Goal: Communication & Community: Answer question/provide support

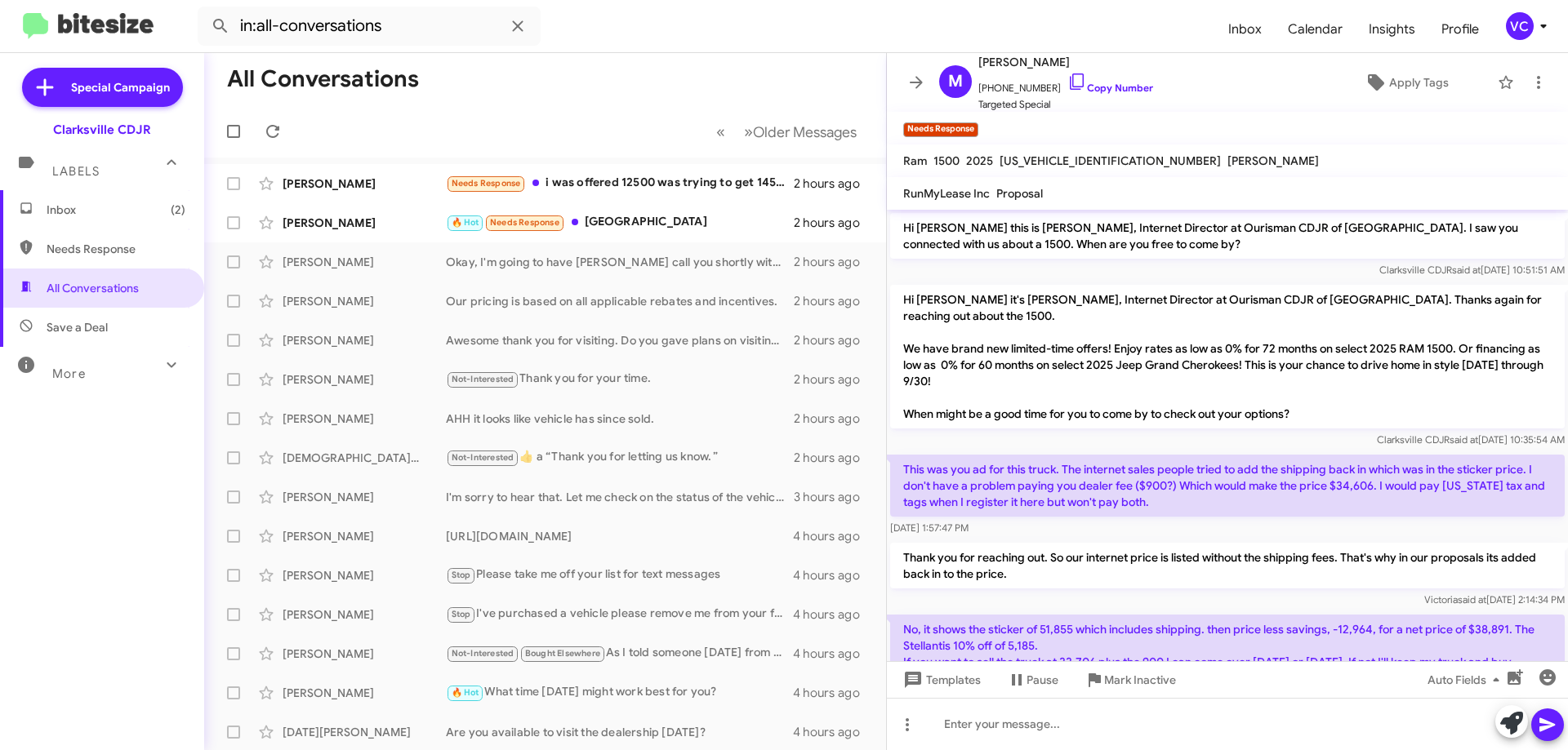
scroll to position [135, 0]
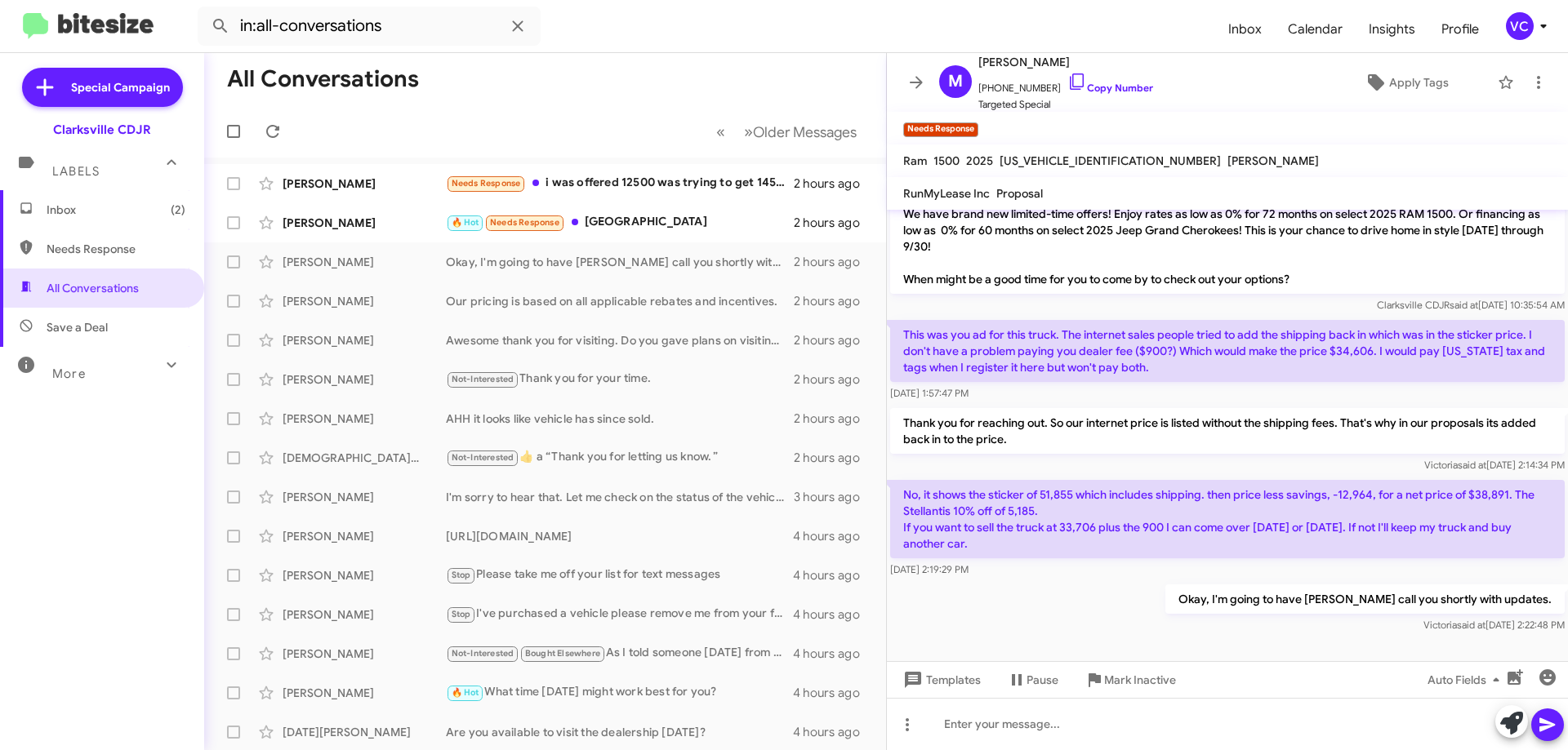
click at [1156, 591] on div "Okay, I'm going to have [PERSON_NAME] call you shortly with updates. [PERSON_NA…" at bounding box center [1227, 609] width 681 height 55
click at [652, 221] on div "🔥 Hot Needs Response [GEOGRAPHIC_DATA]" at bounding box center [627, 222] width 362 height 18
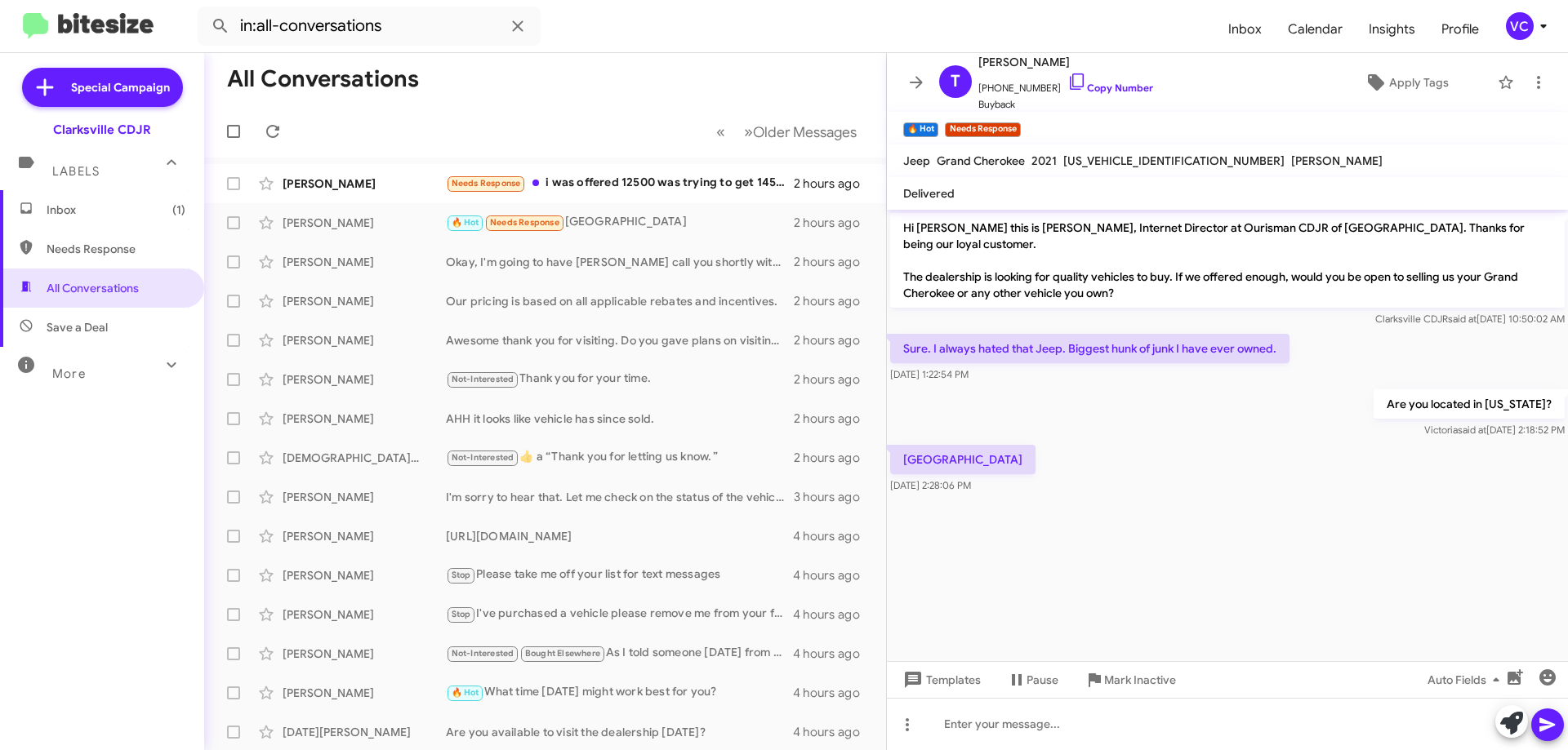
click at [1290, 451] on div "[GEOGRAPHIC_DATA] [DATE] 2:28:06 PM" at bounding box center [1227, 470] width 681 height 55
click at [1152, 423] on div "Are you located in [US_STATE]? [PERSON_NAME] said at [DATE] 2:18:52 PM" at bounding box center [1227, 414] width 681 height 55
drag, startPoint x: 1329, startPoint y: 482, endPoint x: 1327, endPoint y: 519, distance: 37.1
click at [1329, 500] on cdk-virtual-scroll-viewport "Hi [PERSON_NAME] this is [PERSON_NAME], Internet Director at Ourisman CDJR of […" at bounding box center [1227, 435] width 681 height 451
click at [418, 18] on input "in:all-conversations" at bounding box center [369, 26] width 343 height 39
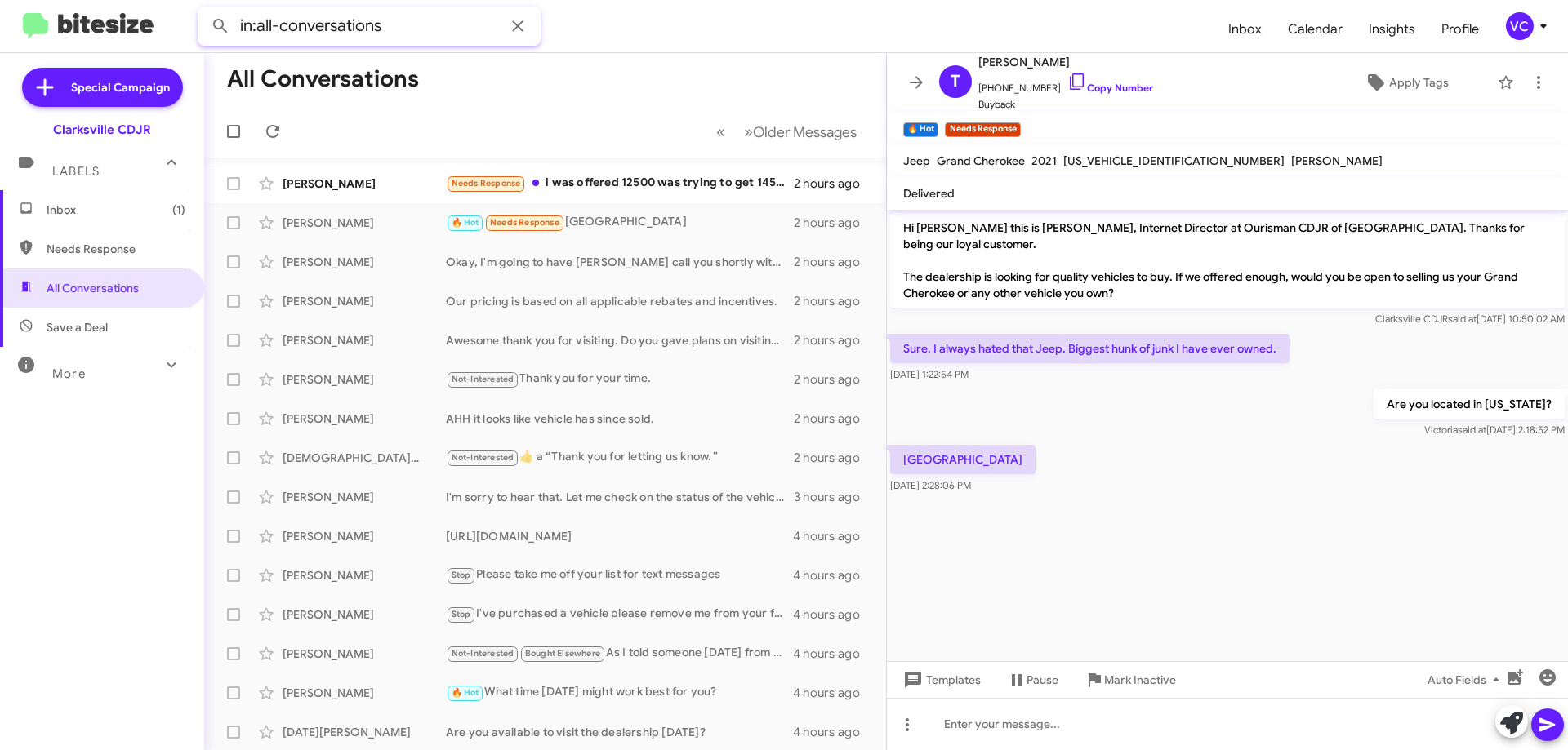
paste input "[PERSON_NAME]"
click at [204, 10] on button at bounding box center [220, 26] width 32 height 32
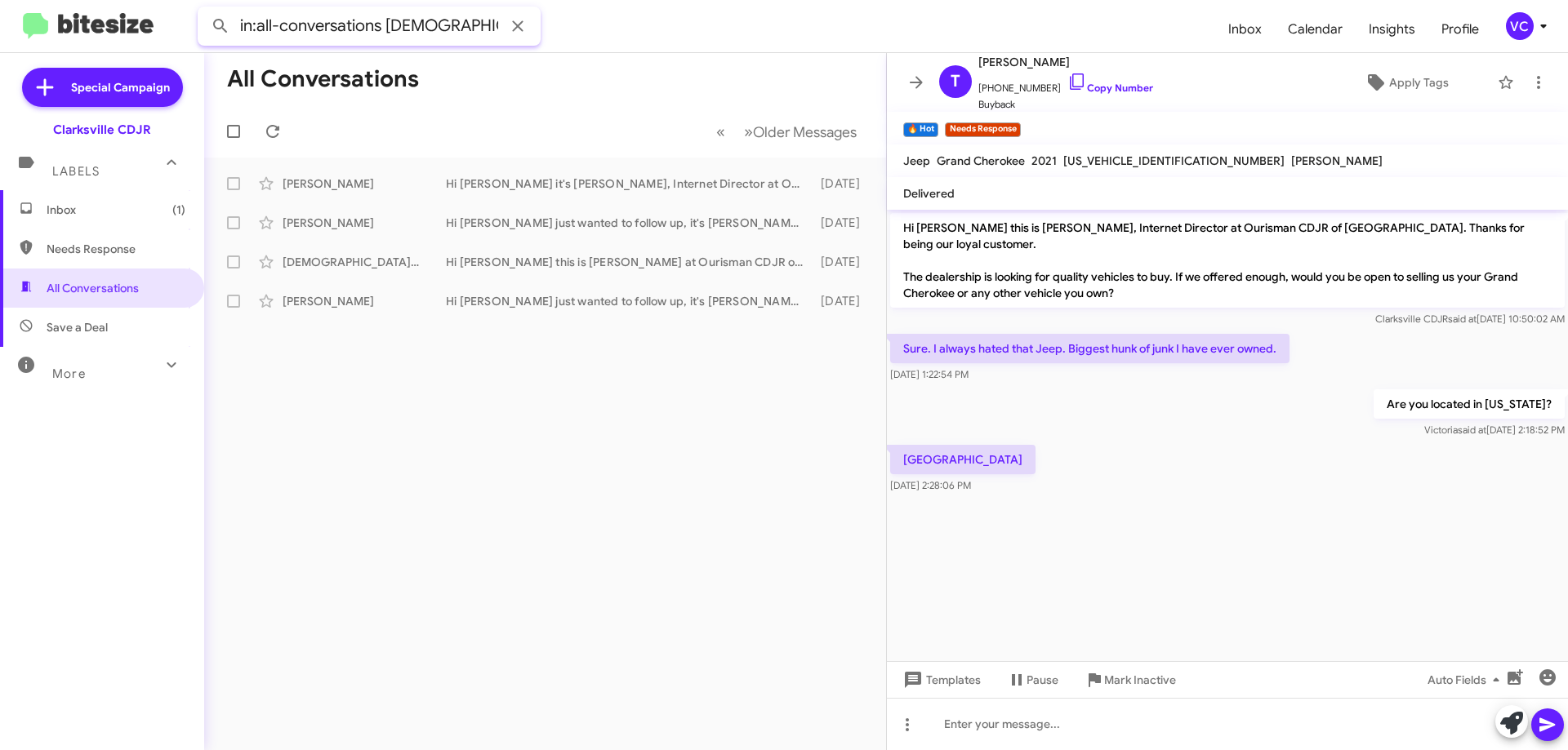
click at [476, 27] on input "in:all-conversations [DEMOGRAPHIC_DATA][PERSON_NAME]" at bounding box center [369, 26] width 343 height 39
paste input "[PHONE_NUMBER]"
click at [204, 10] on button at bounding box center [220, 26] width 32 height 32
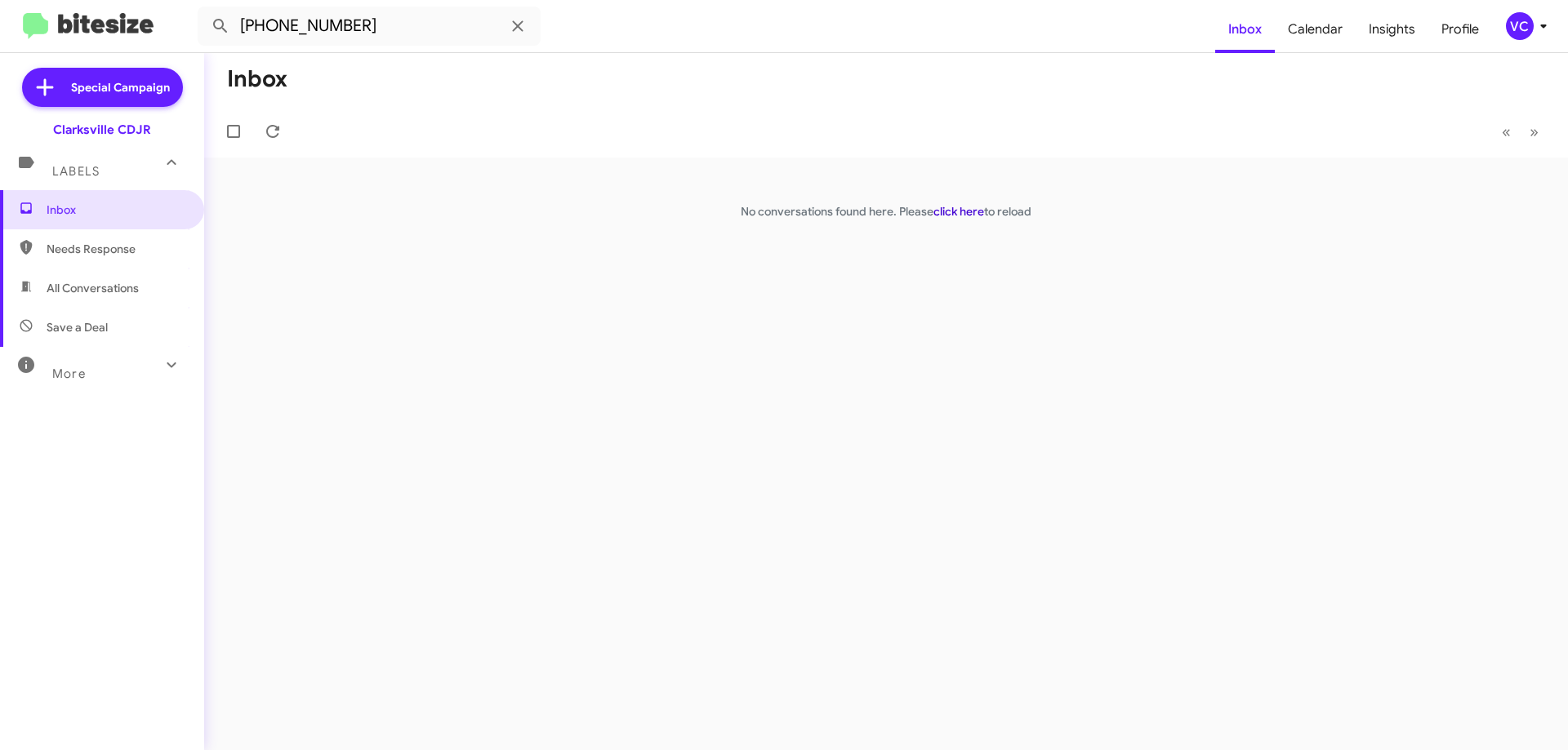
click at [956, 212] on link "click here" at bounding box center [958, 211] width 51 height 15
click at [888, 90] on mat-toolbar-row "Inbox" at bounding box center [886, 79] width 1364 height 53
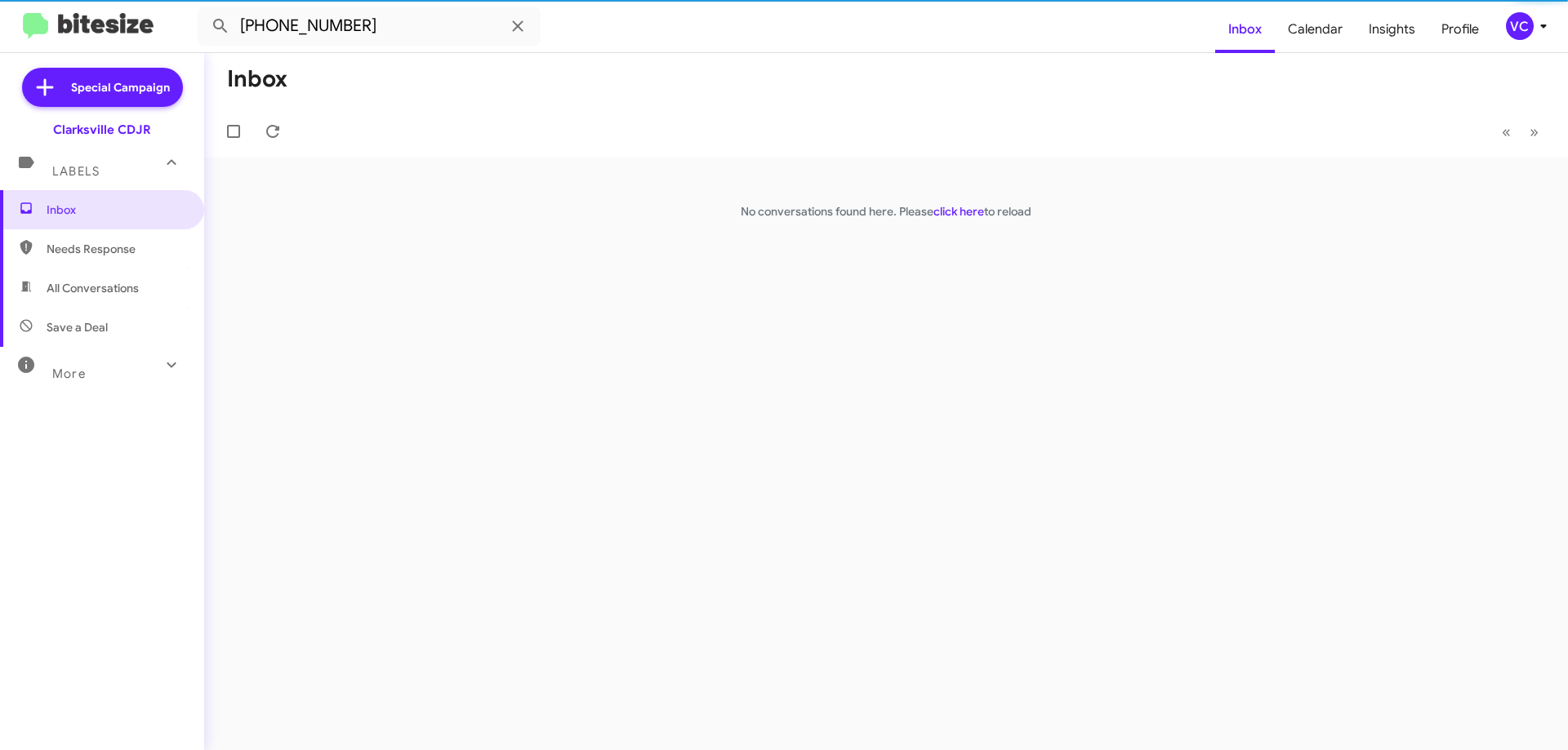
click at [823, 96] on mat-toolbar-row "Inbox" at bounding box center [886, 79] width 1364 height 53
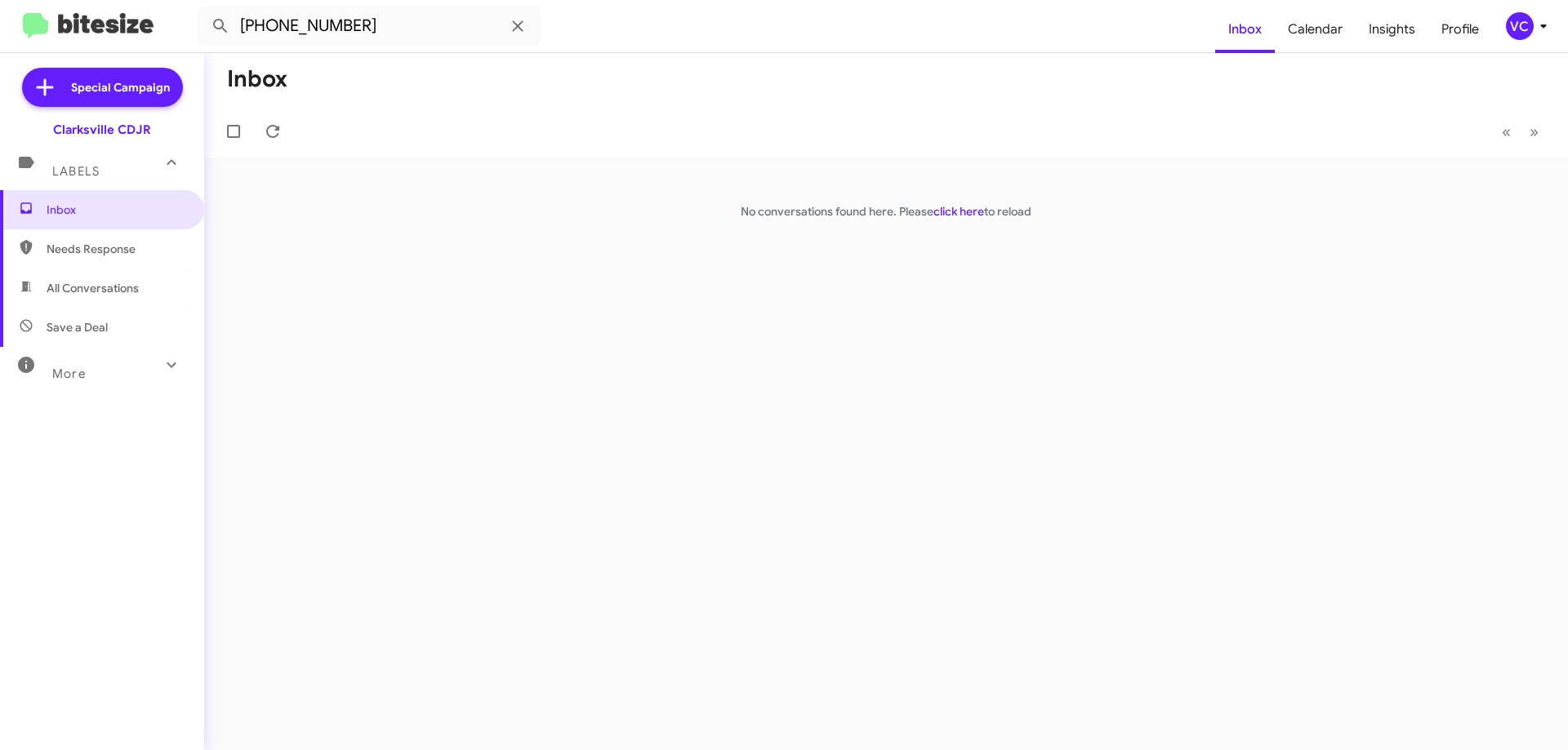
click at [823, 99] on mat-toolbar-row "Inbox" at bounding box center [886, 79] width 1364 height 53
click at [824, 104] on mat-toolbar-row "Inbox" at bounding box center [886, 79] width 1364 height 53
drag, startPoint x: 374, startPoint y: 521, endPoint x: 253, endPoint y: 502, distance: 122.5
click at [376, 521] on div "Inbox « Previous » Next No conversations found here. Please click here to reload" at bounding box center [886, 402] width 1364 height 697
click at [39, 528] on div "Inbox Needs Response All Conversations Save a Deal More Important 🔥 Hot Appoint…" at bounding box center [102, 415] width 204 height 450
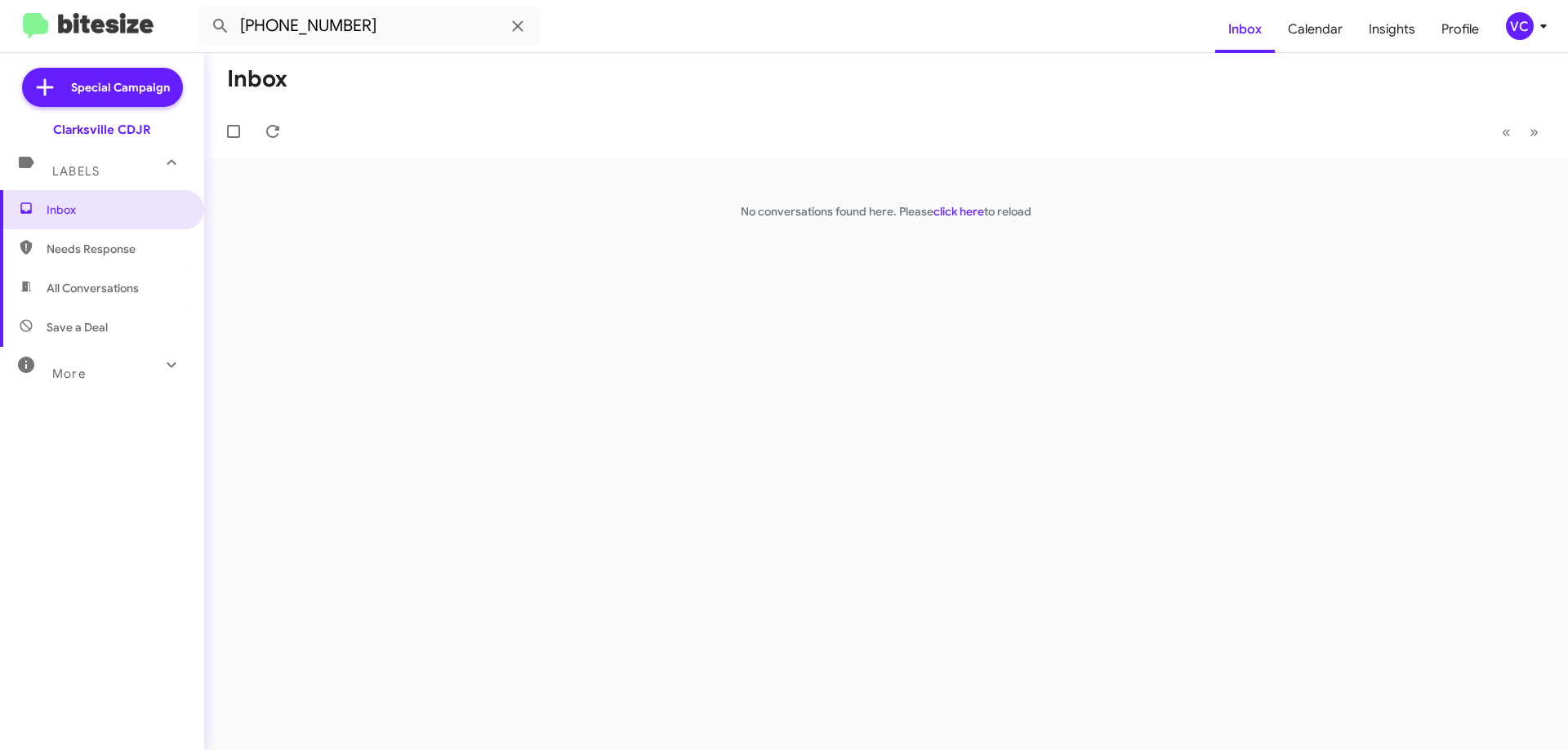
drag, startPoint x: 365, startPoint y: 538, endPoint x: 305, endPoint y: 512, distance: 65.4
click at [374, 538] on div "Inbox « Previous » Next No conversations found here. Please click here to reload" at bounding box center [886, 402] width 1364 height 697
click at [879, 18] on form "[PHONE_NUMBER]" at bounding box center [706, 26] width 1017 height 39
click at [728, 58] on div "[PHONE_NUMBER] Inbox Calendar Insights Profile VC Special Campaign Clarksville …" at bounding box center [784, 375] width 1568 height 750
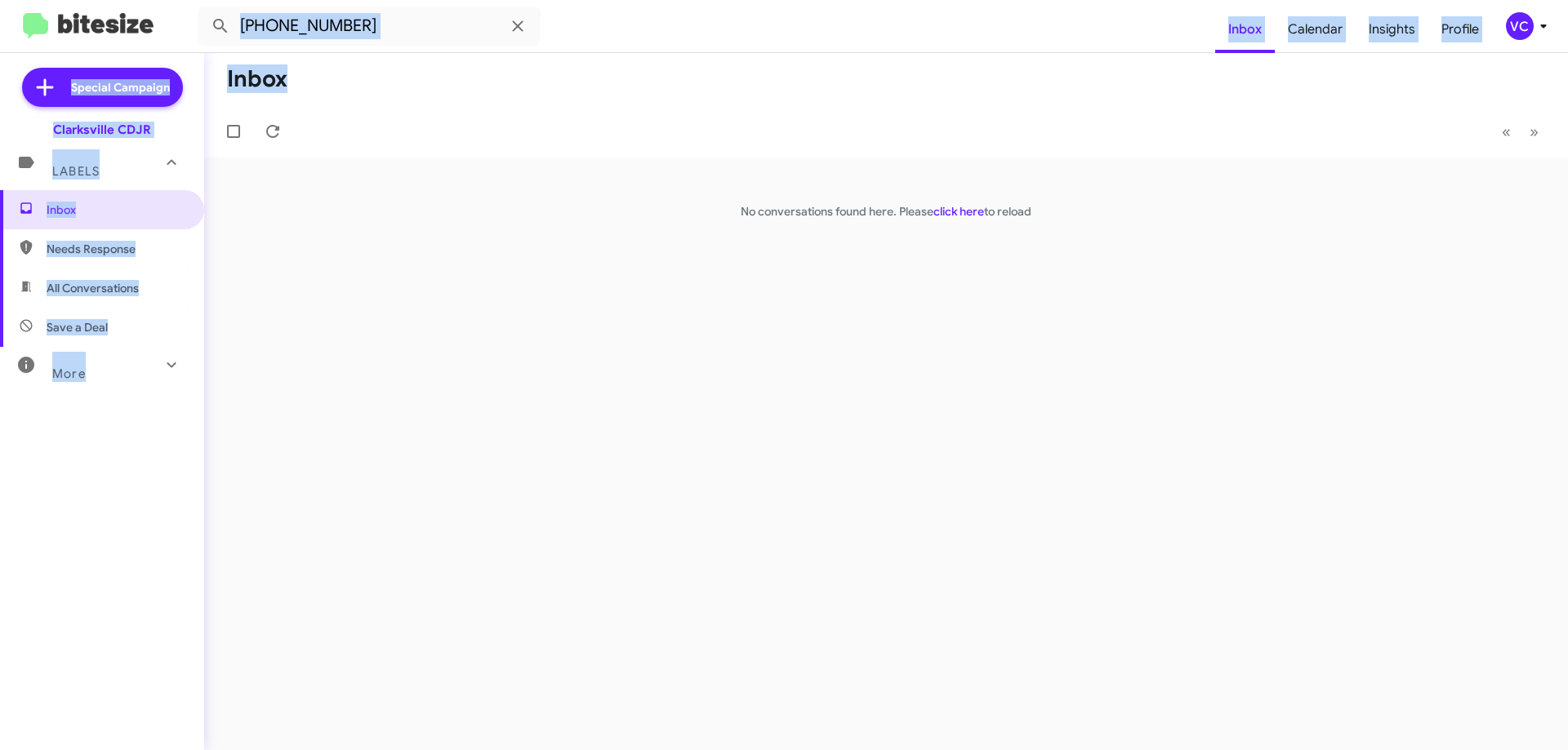
click at [348, 53] on mat-divider at bounding box center [784, 53] width 1568 height 1
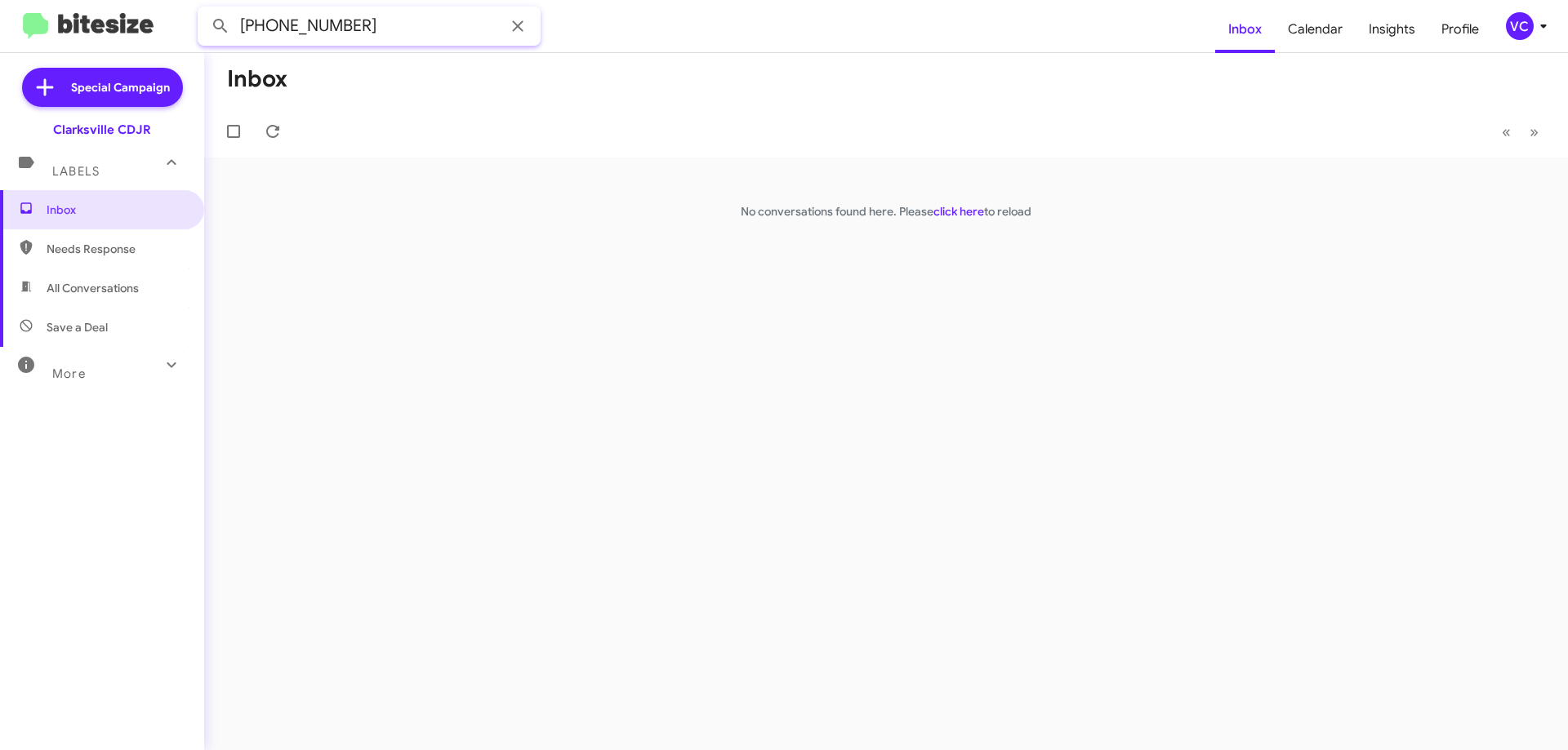
click at [385, 24] on input "[PHONE_NUMBER]" at bounding box center [369, 26] width 343 height 39
drag, startPoint x: 358, startPoint y: 16, endPoint x: 376, endPoint y: 21, distance: 18.7
click at [358, 16] on input "[PHONE_NUMBER]" at bounding box center [369, 26] width 343 height 39
drag, startPoint x: 379, startPoint y: 25, endPoint x: 99, endPoint y: 30, distance: 280.0
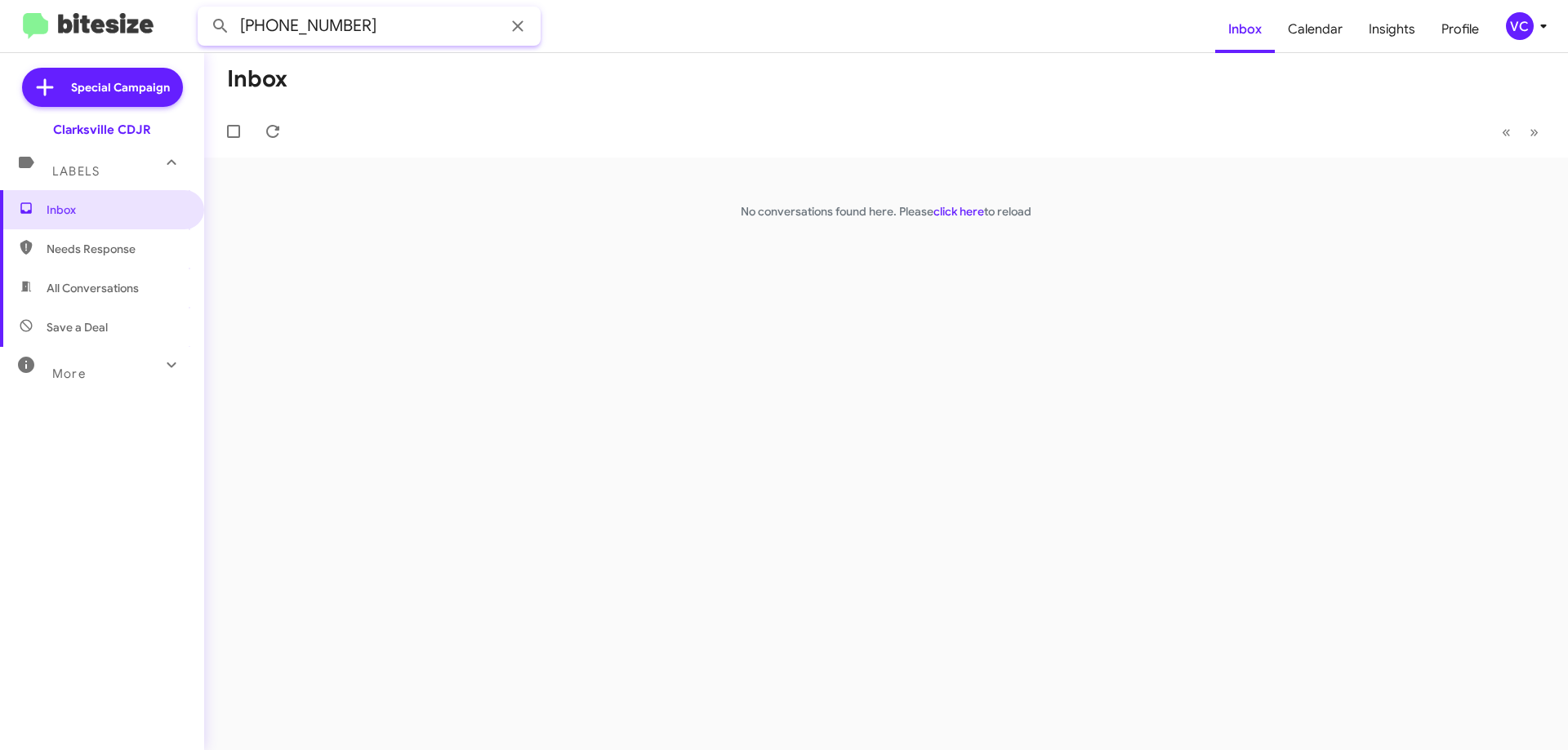
click at [99, 30] on mat-toolbar "[PHONE_NUMBER] Inbox Calendar Insights Profile VC" at bounding box center [784, 26] width 1568 height 53
paste input "[PERSON_NAME]"
type input "[PERSON_NAME]"
click at [204, 10] on button at bounding box center [220, 26] width 32 height 32
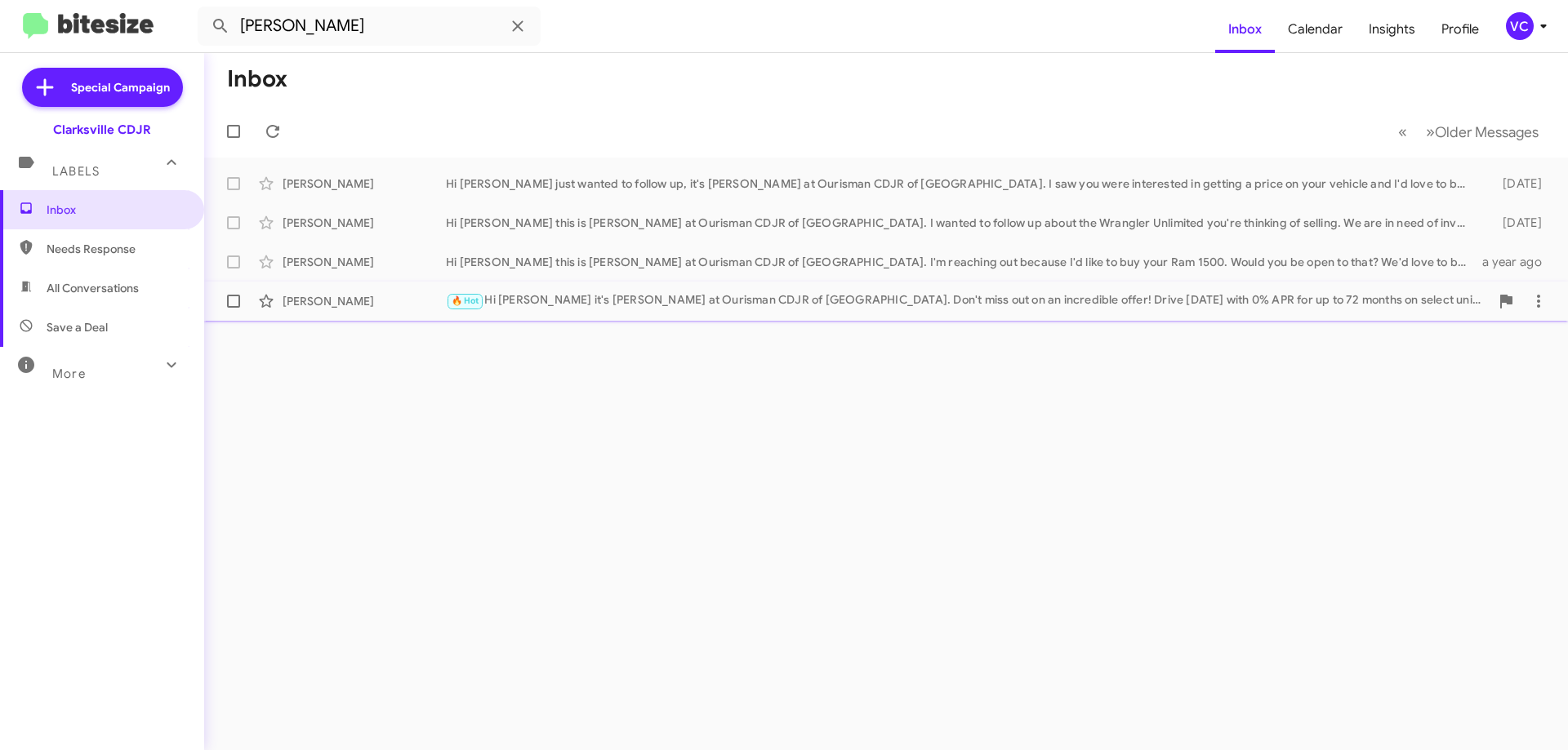
click at [595, 302] on div "🔥 Hot Hi [PERSON_NAME] it's [PERSON_NAME] at Ourisman CDJR of [GEOGRAPHIC_DATA]…" at bounding box center [967, 301] width 1044 height 18
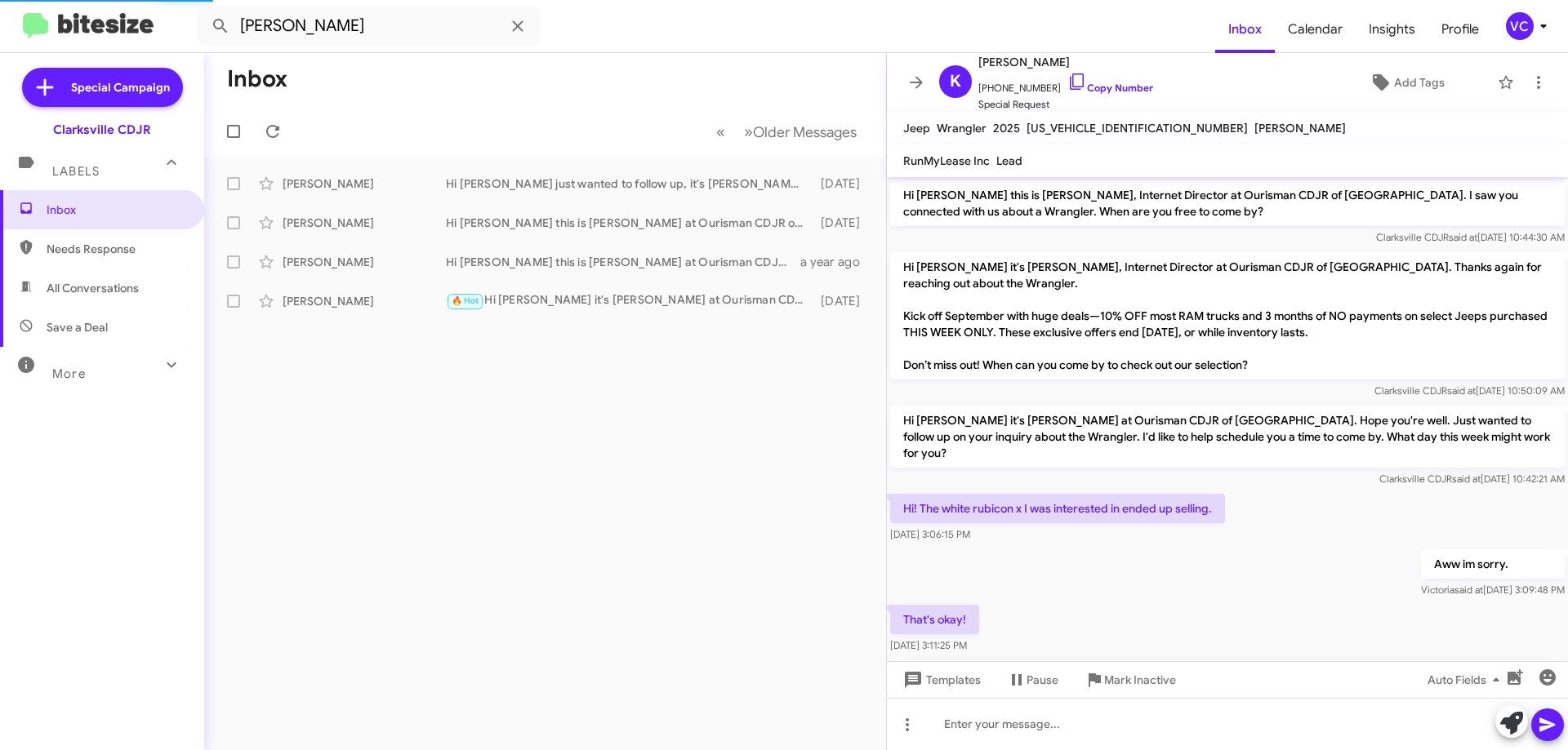
scroll to position [145, 0]
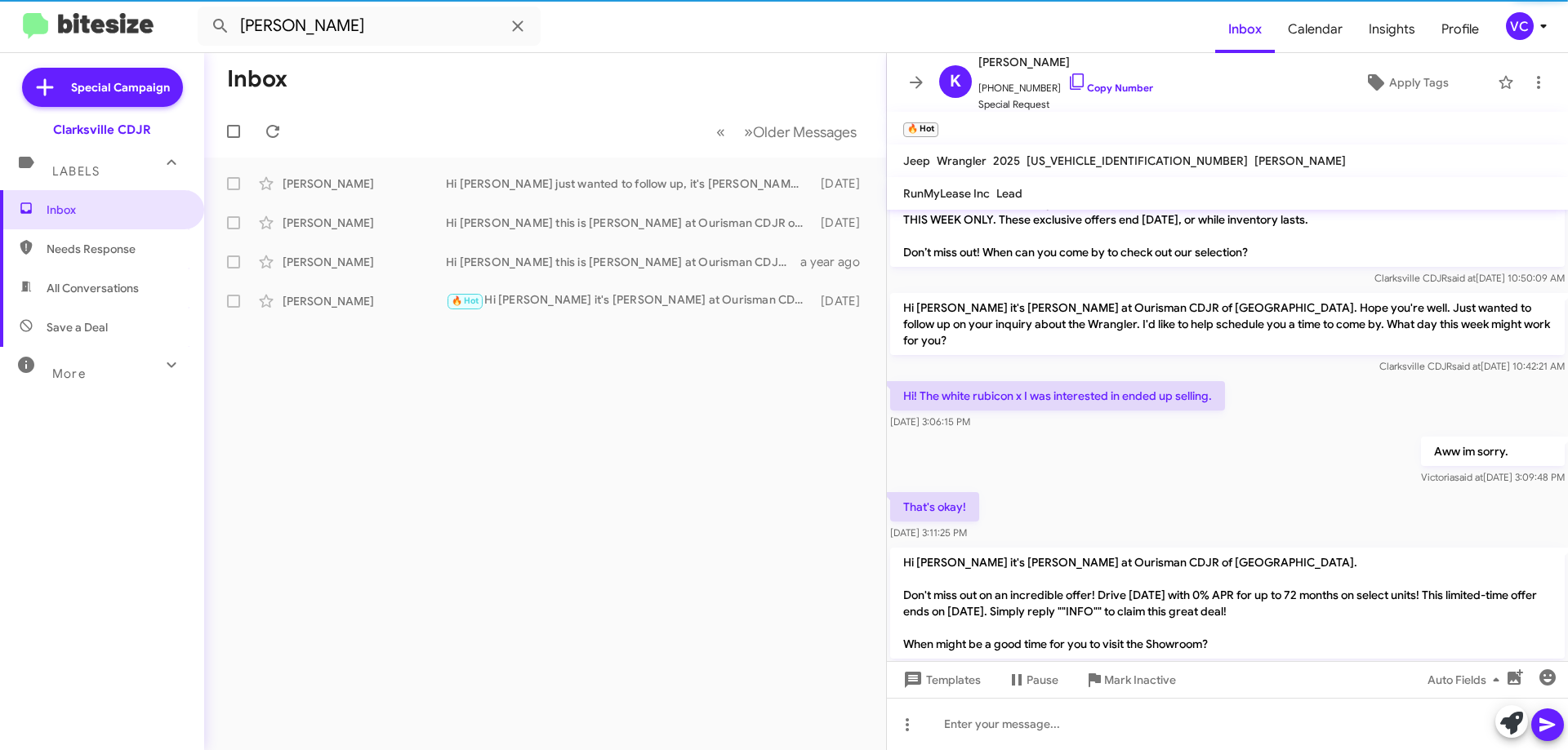
click at [1273, 434] on div "Aww im sorry. [PERSON_NAME] said at [DATE] 3:09:48 PM" at bounding box center [1227, 461] width 681 height 55
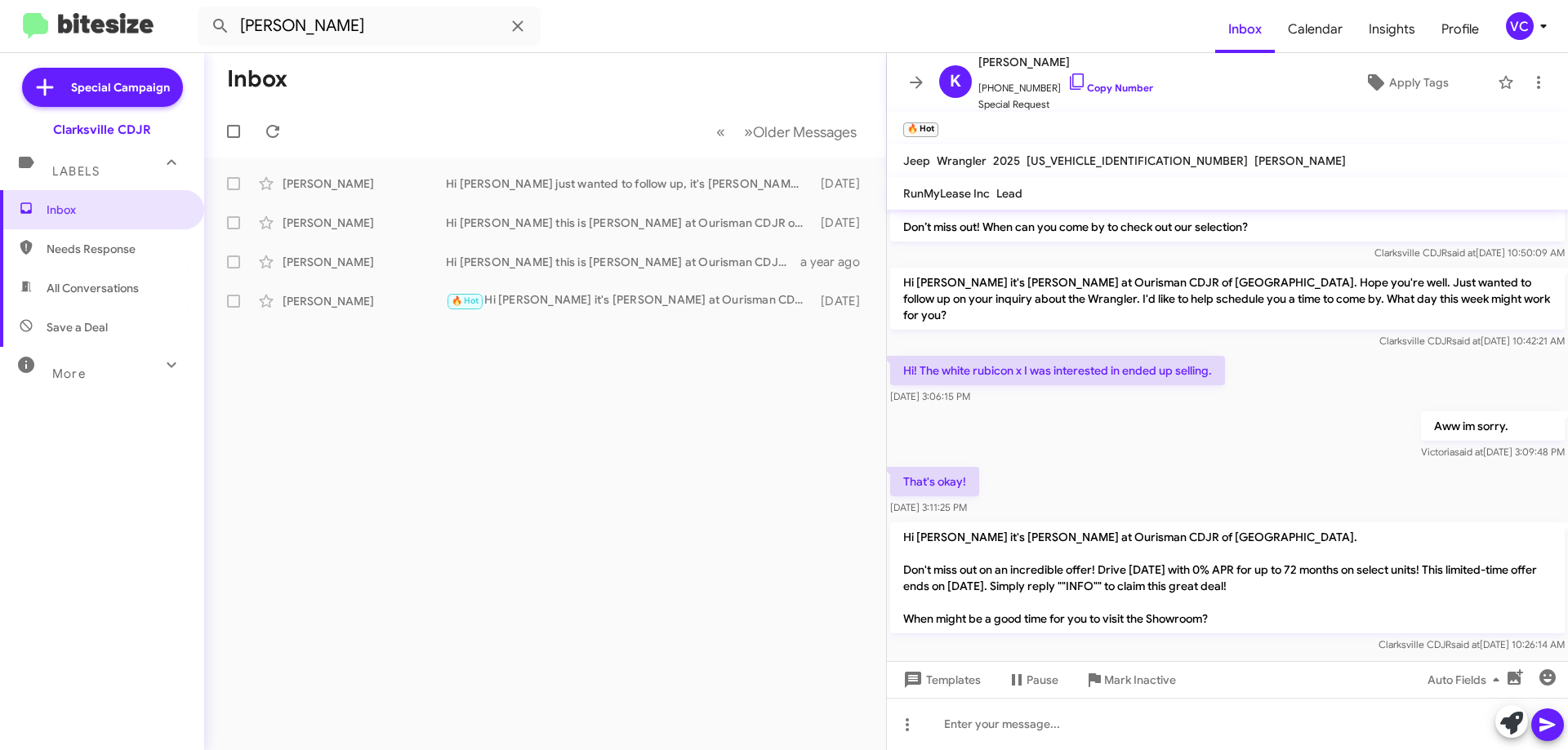
scroll to position [178, 0]
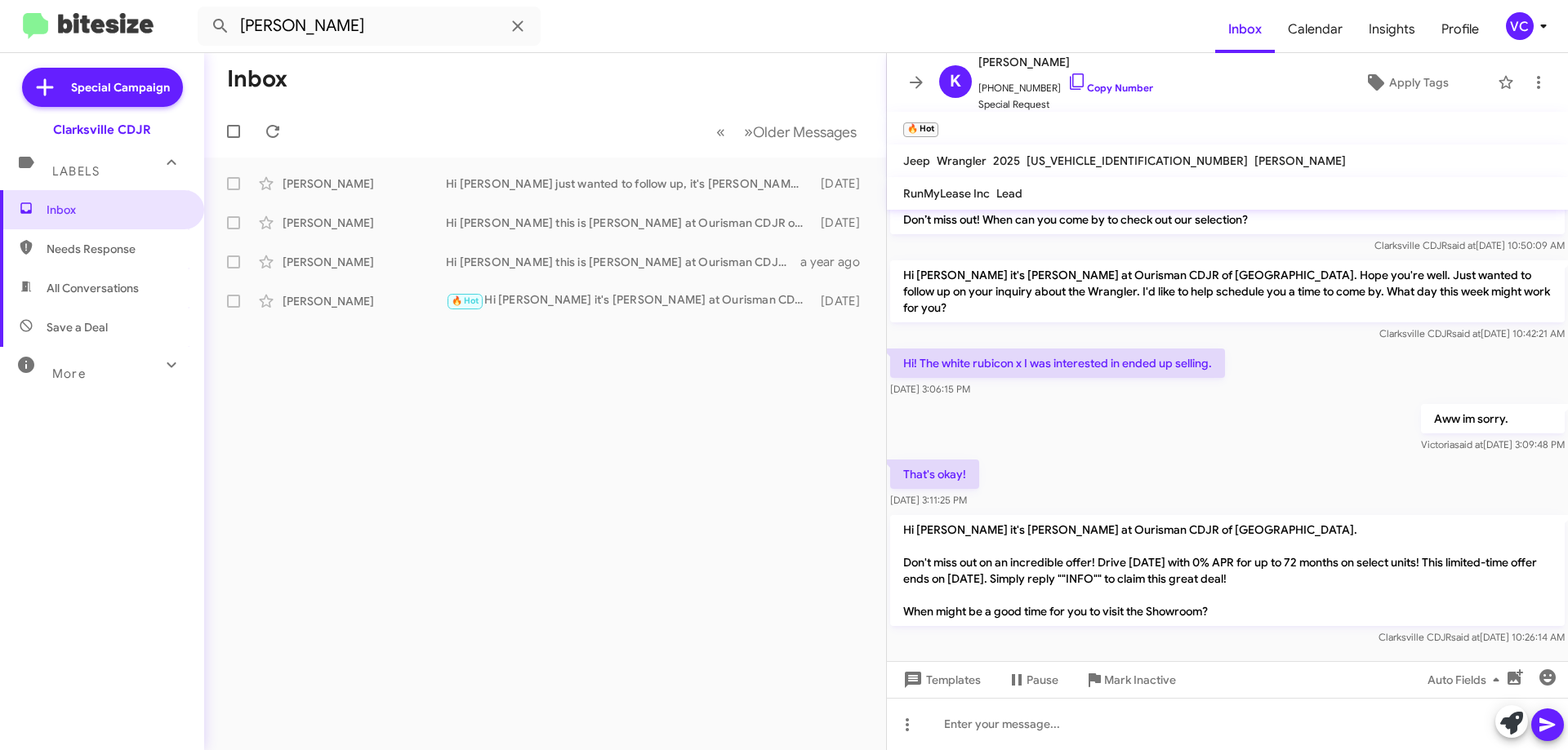
click at [1227, 426] on div "Aww im sorry. [PERSON_NAME] said at [DATE] 3:09:48 PM" at bounding box center [1227, 428] width 681 height 55
click at [589, 577] on div "Inbox « Previous » Next Older Messages [PERSON_NAME] Hi [PERSON_NAME] just want…" at bounding box center [545, 402] width 682 height 697
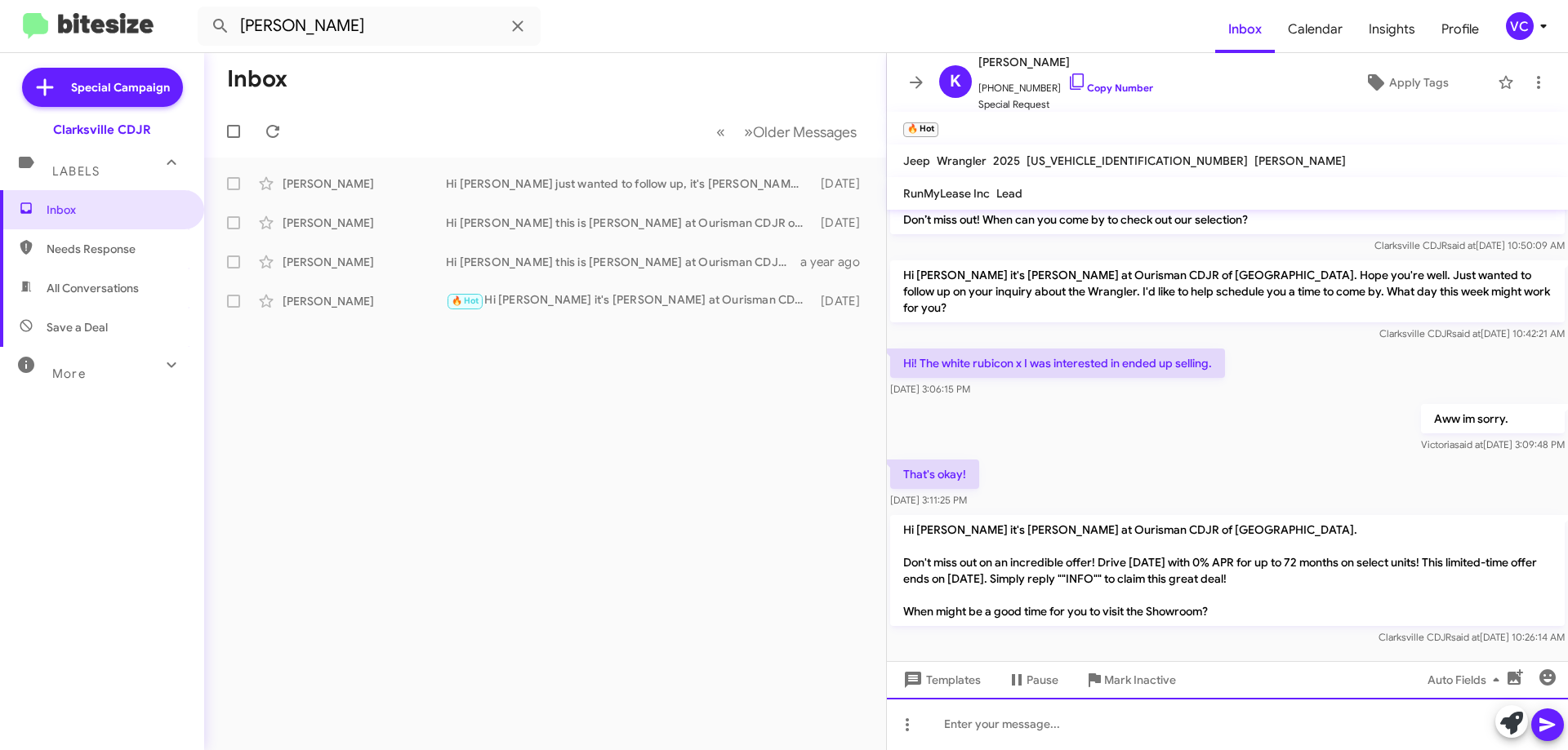
drag, startPoint x: 1049, startPoint y: 723, endPoint x: 1055, endPoint y: 730, distance: 9.2
click at [1049, 723] on div at bounding box center [1227, 724] width 681 height 53
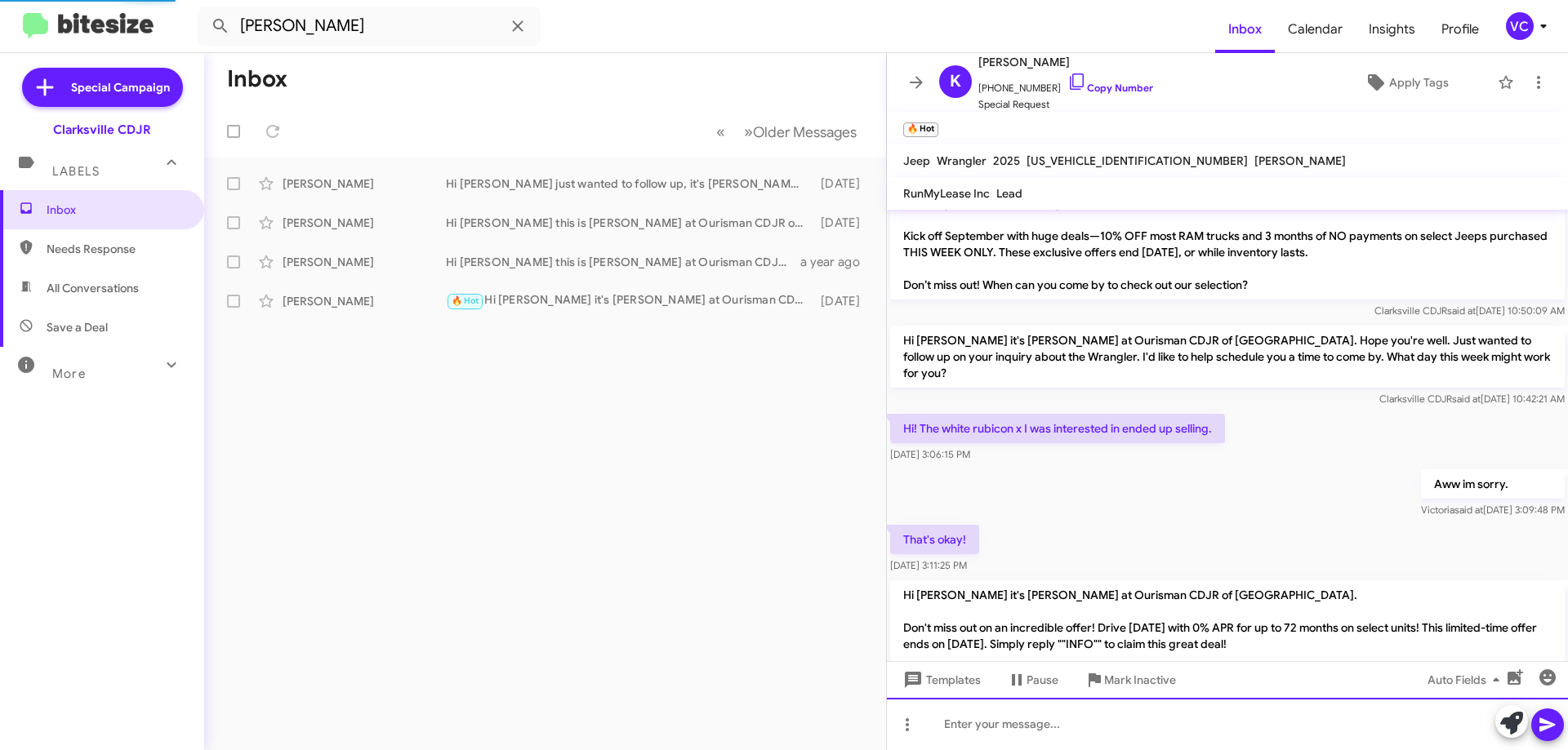
scroll to position [237, 0]
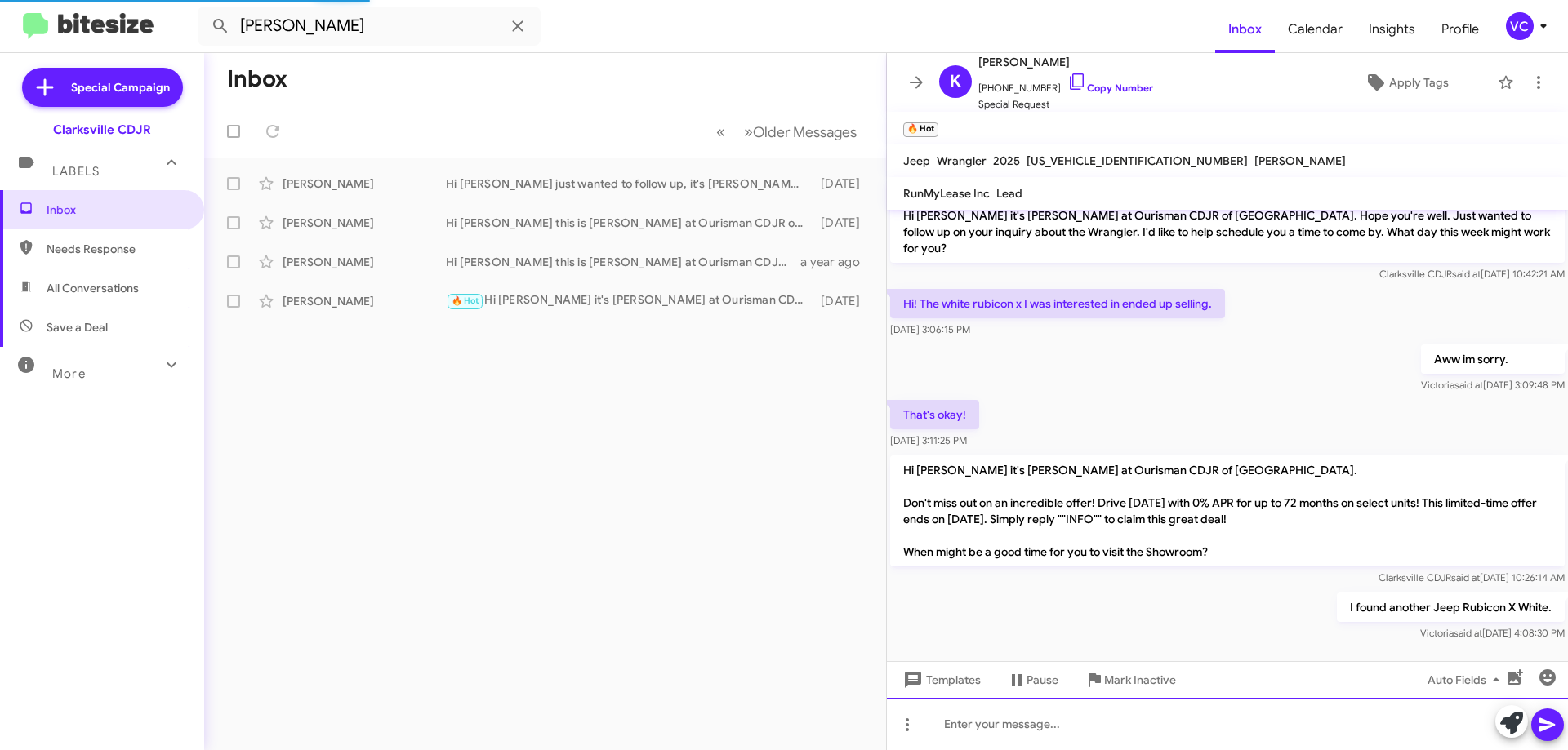
click at [1131, 734] on div at bounding box center [1227, 724] width 681 height 53
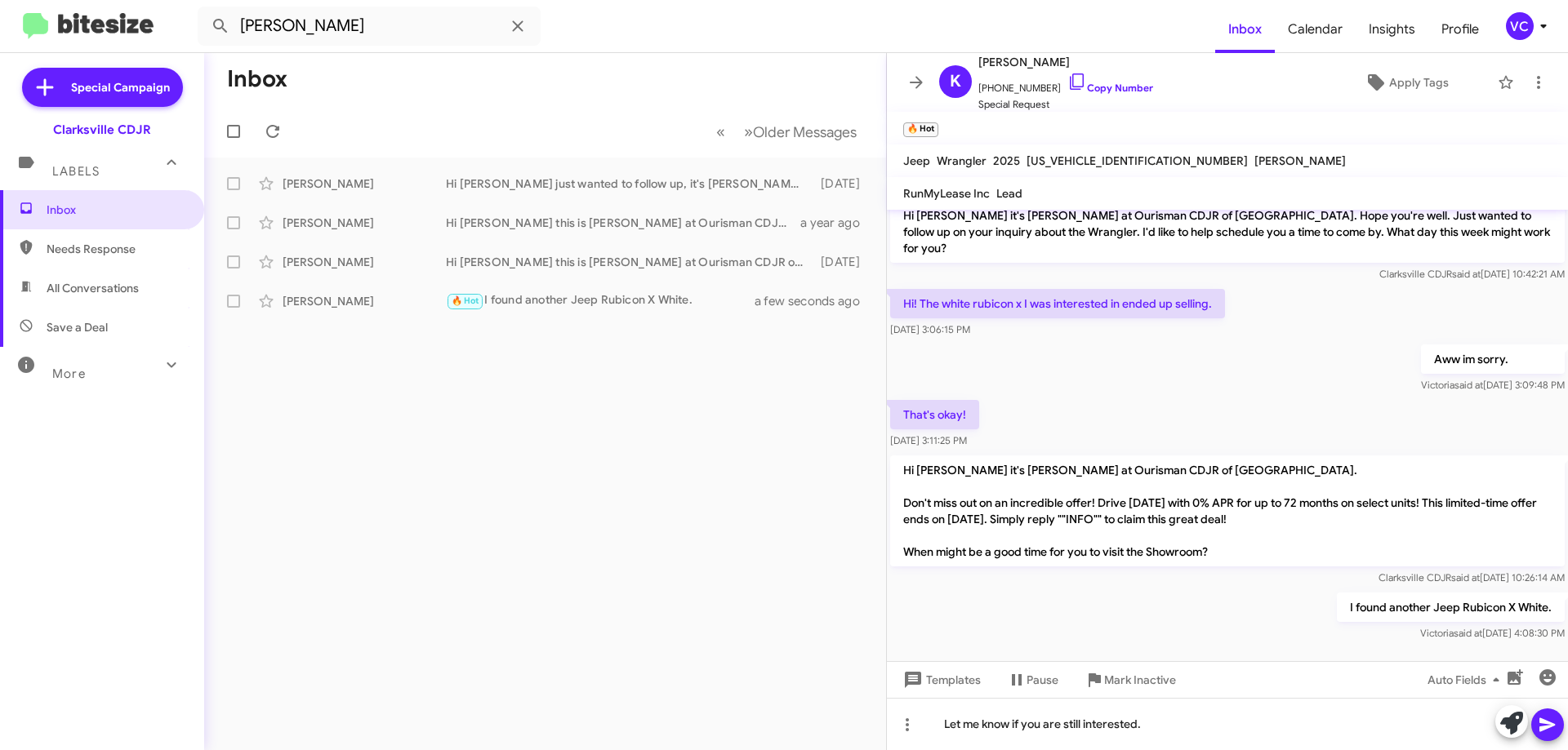
click at [1551, 725] on icon at bounding box center [1547, 725] width 16 height 14
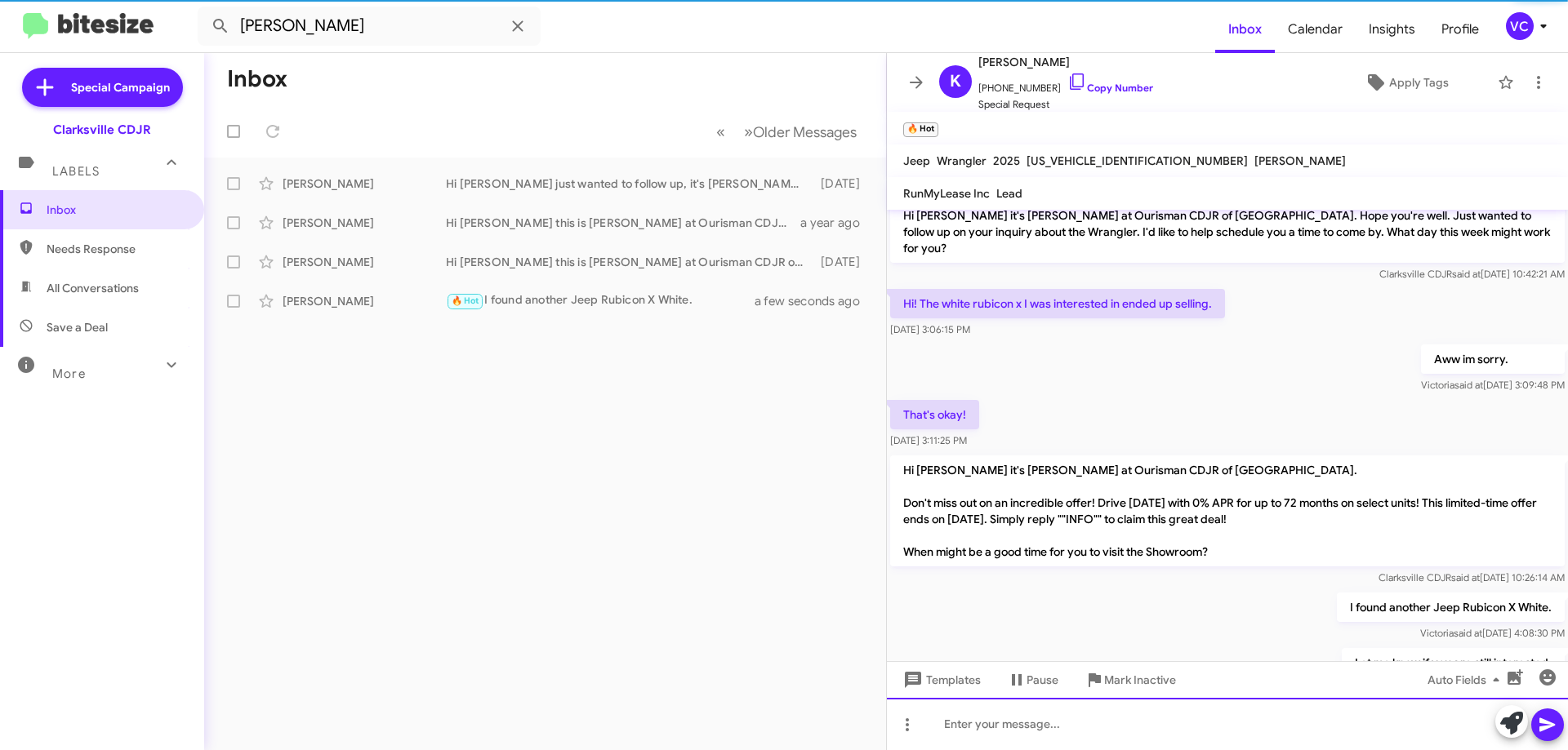
scroll to position [0, 0]
